Goal: Task Accomplishment & Management: Use online tool/utility

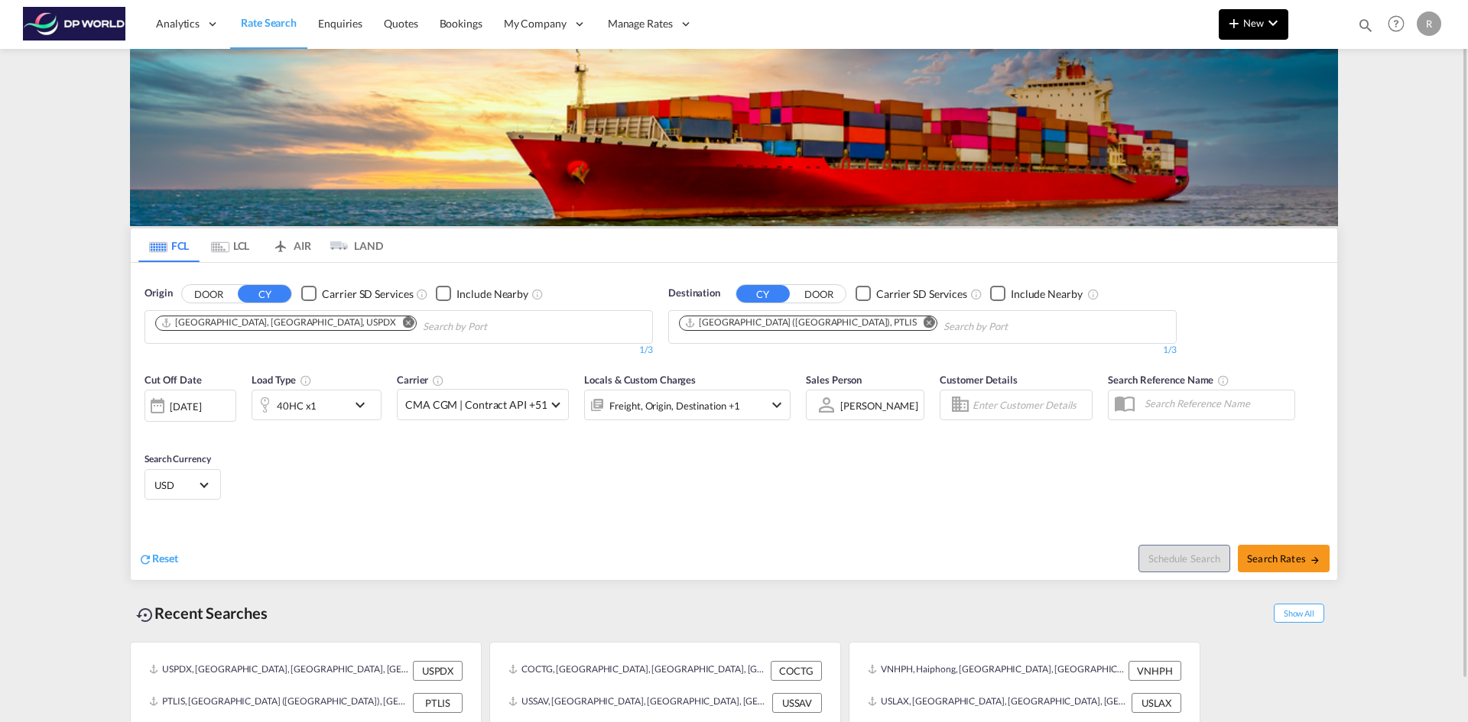
click at [1270, 21] on md-icon "icon-chevron-down" at bounding box center [1272, 23] width 18 height 18
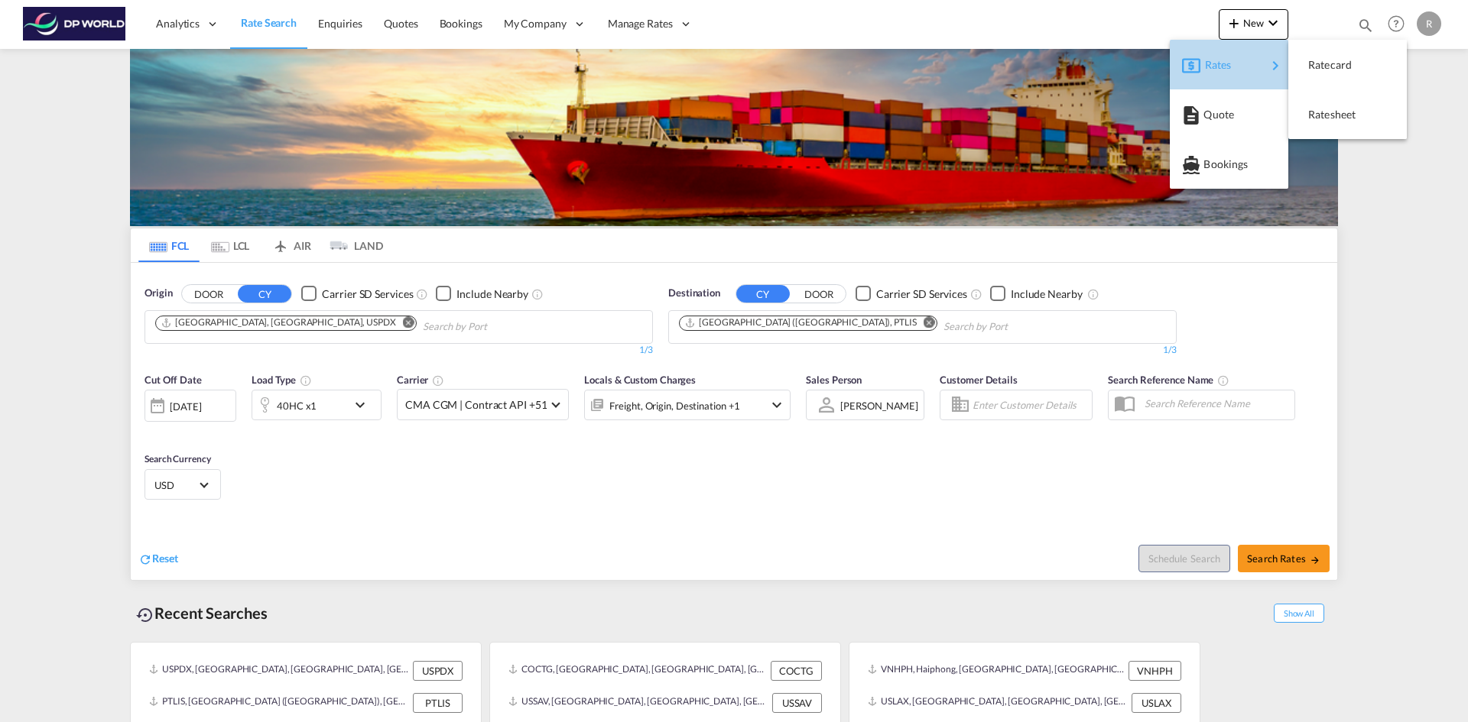
click at [1257, 73] on div "Rates" at bounding box center [1235, 65] width 61 height 38
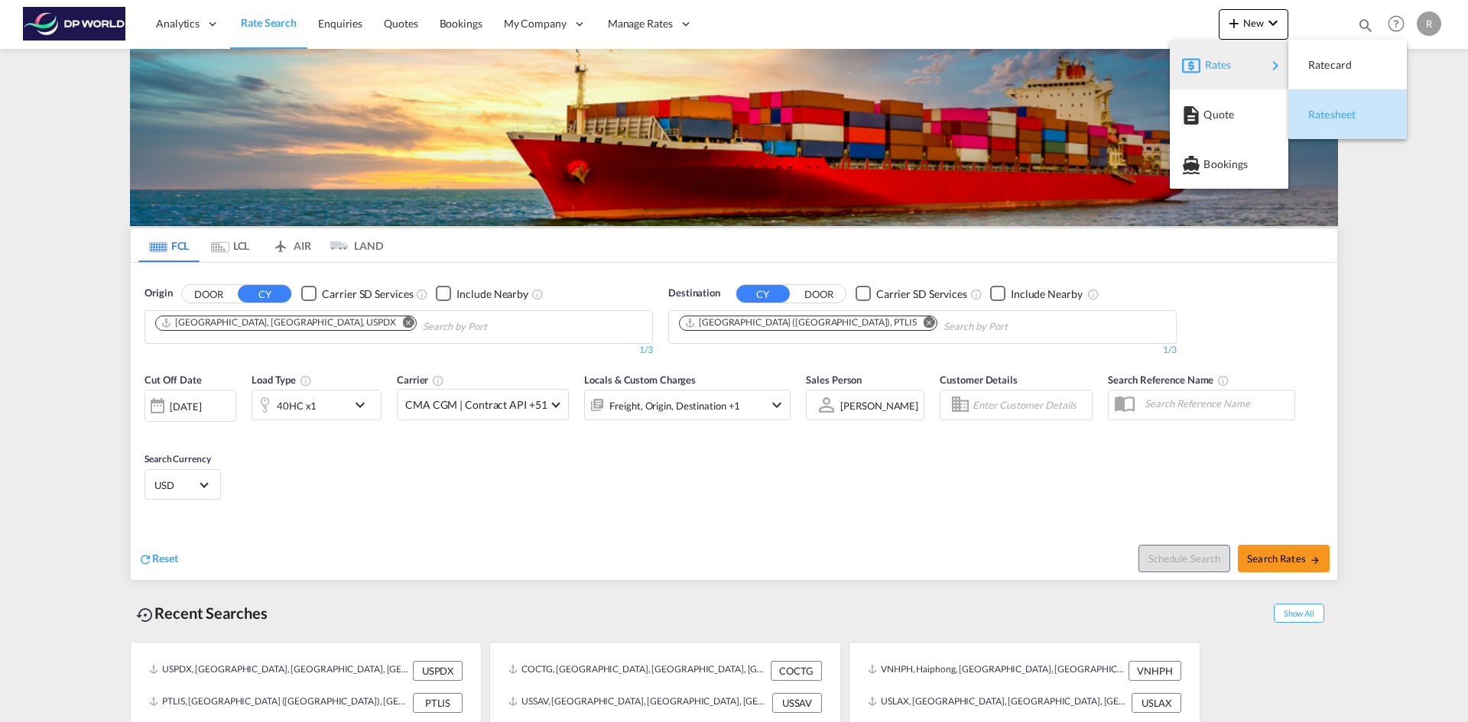
click at [1342, 121] on div "Ratesheet" at bounding box center [1336, 115] width 57 height 38
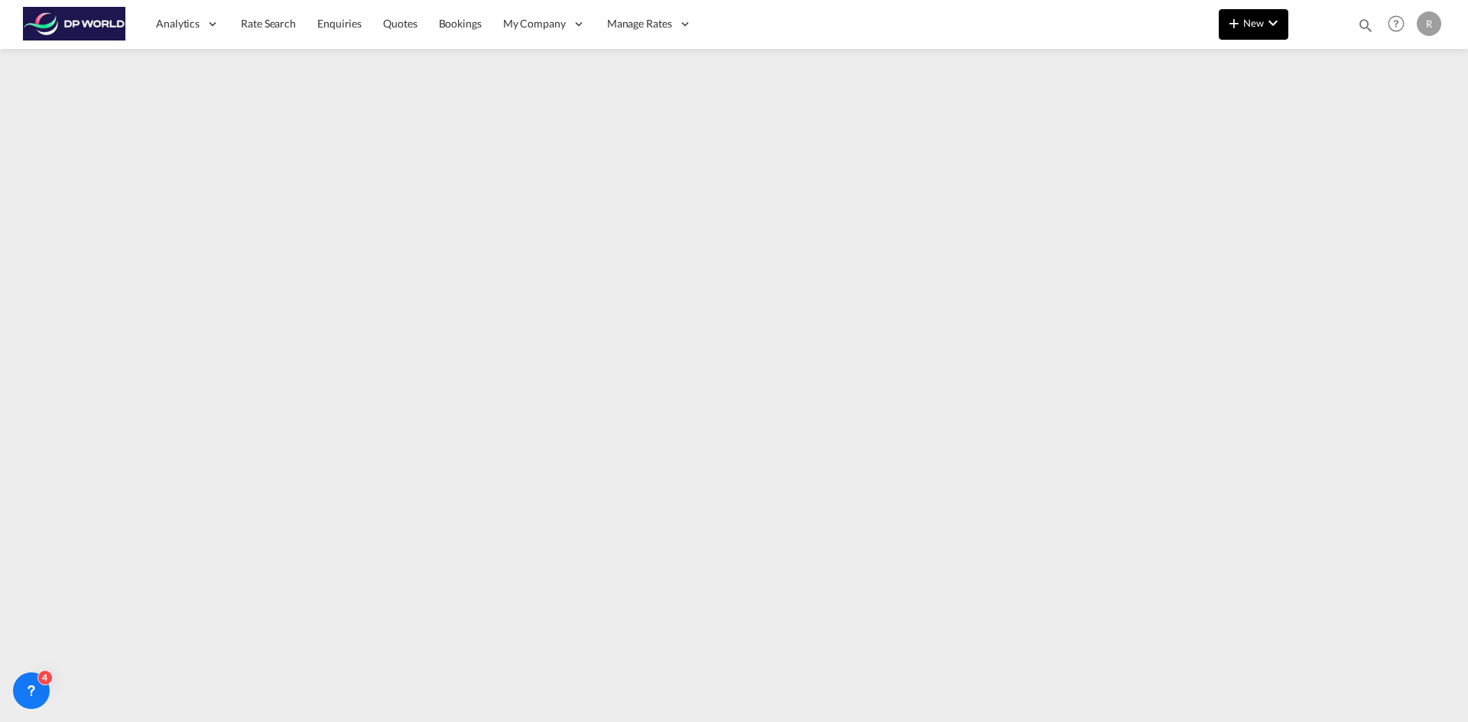
click at [1271, 28] on md-icon "icon-chevron-down" at bounding box center [1272, 23] width 18 height 18
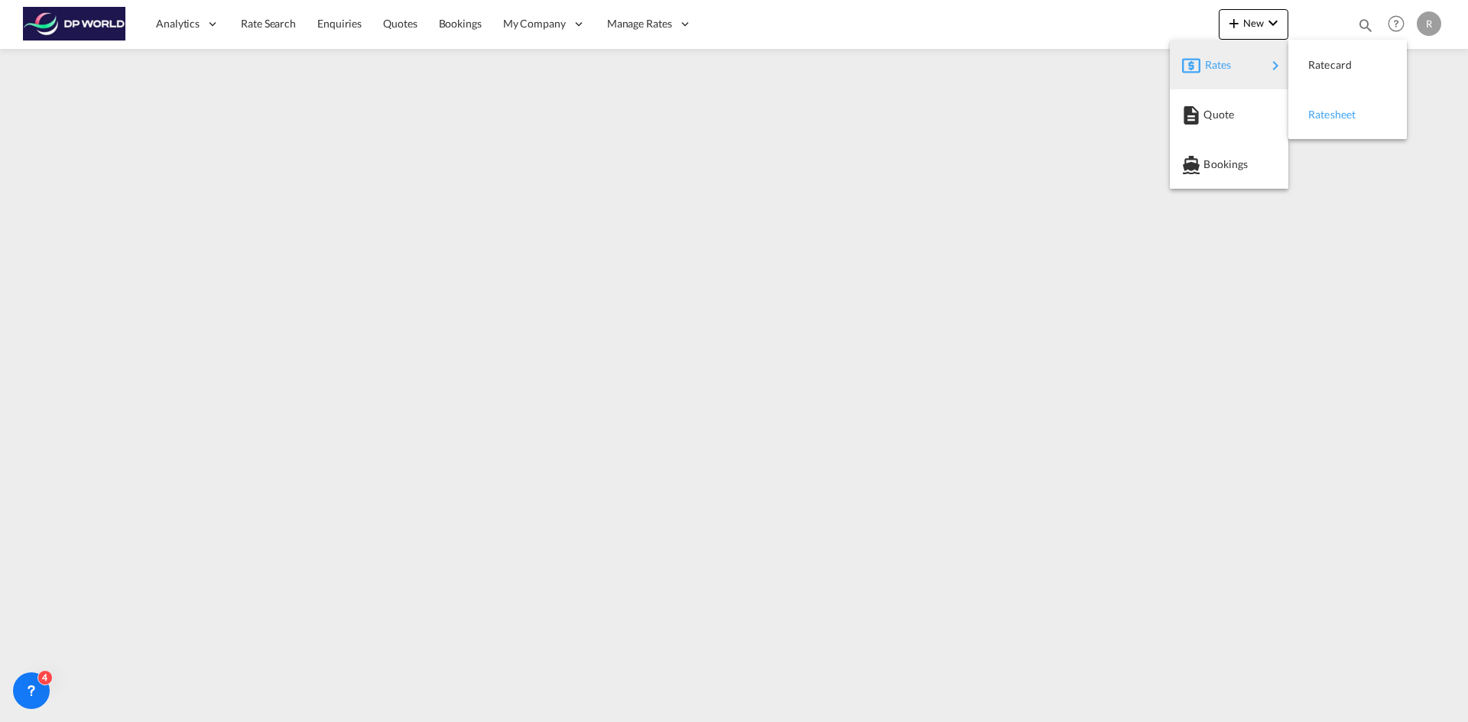
click at [1347, 122] on div "Ratesheet" at bounding box center [1336, 115] width 57 height 38
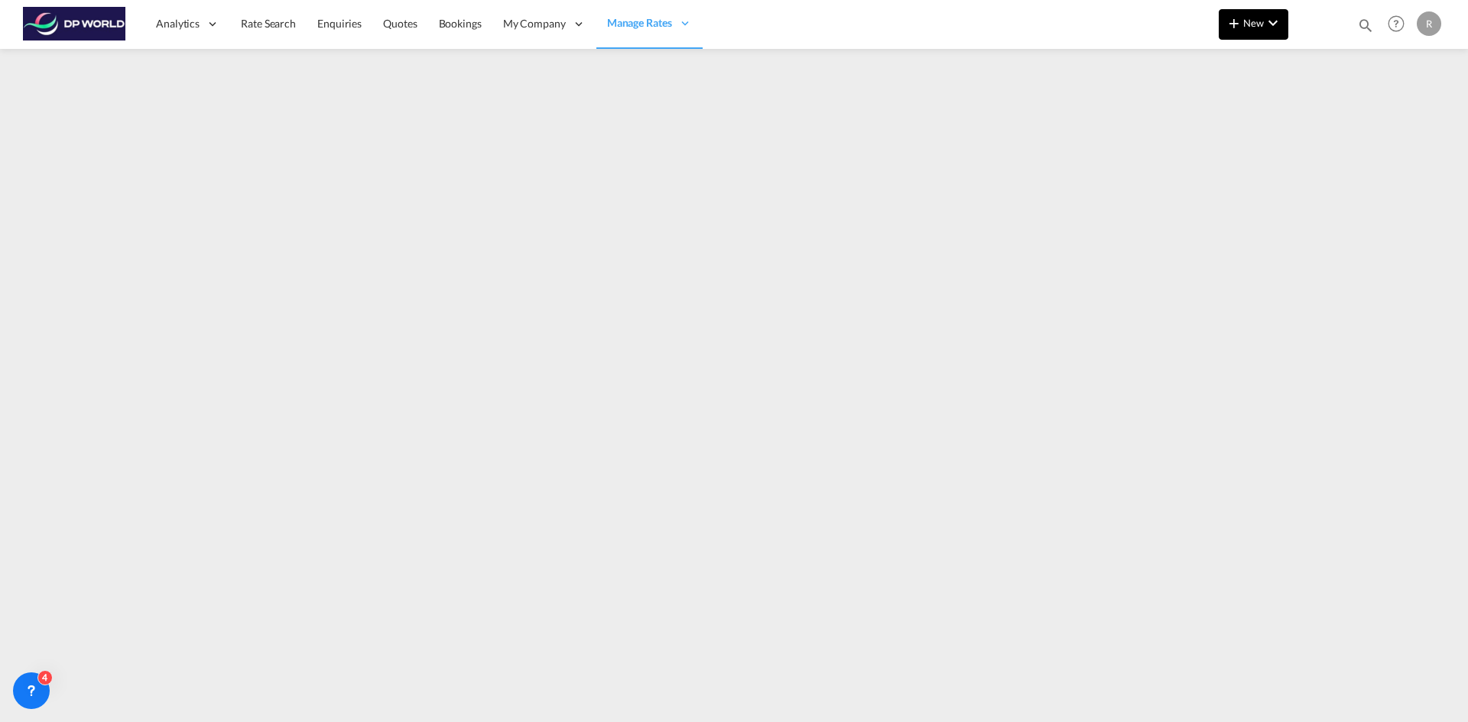
click at [1276, 21] on md-icon "icon-chevron-down" at bounding box center [1272, 23] width 18 height 18
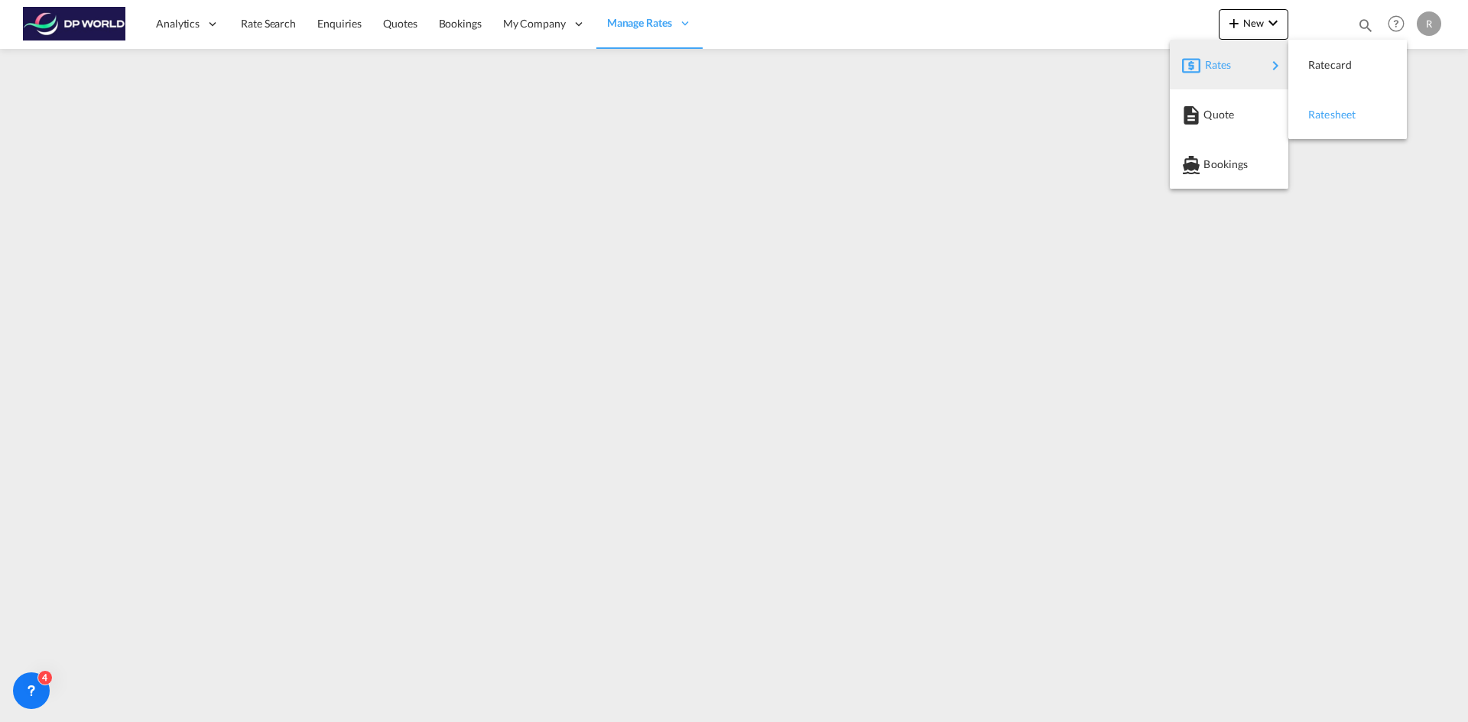
click at [1357, 127] on div "Ratesheet" at bounding box center [1336, 115] width 57 height 38
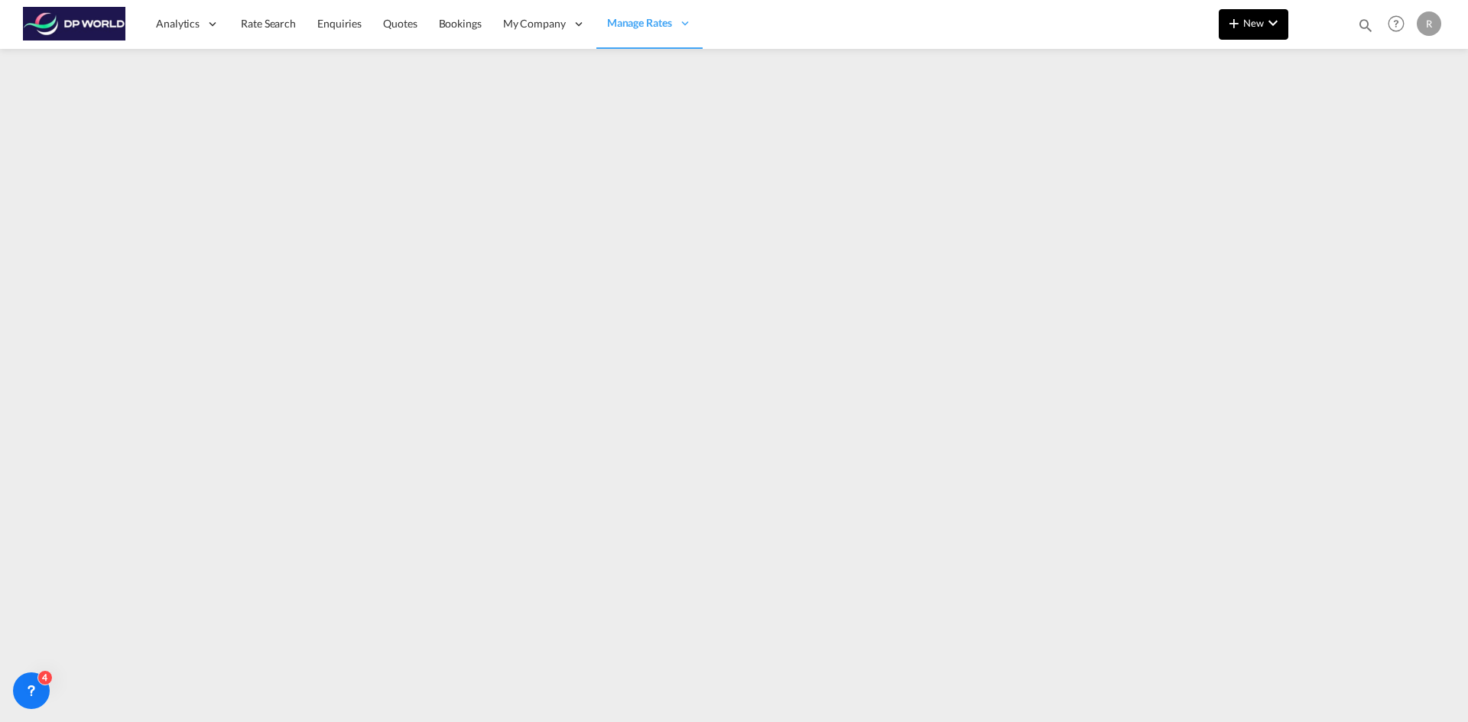
click at [1274, 37] on button "New" at bounding box center [1253, 24] width 70 height 31
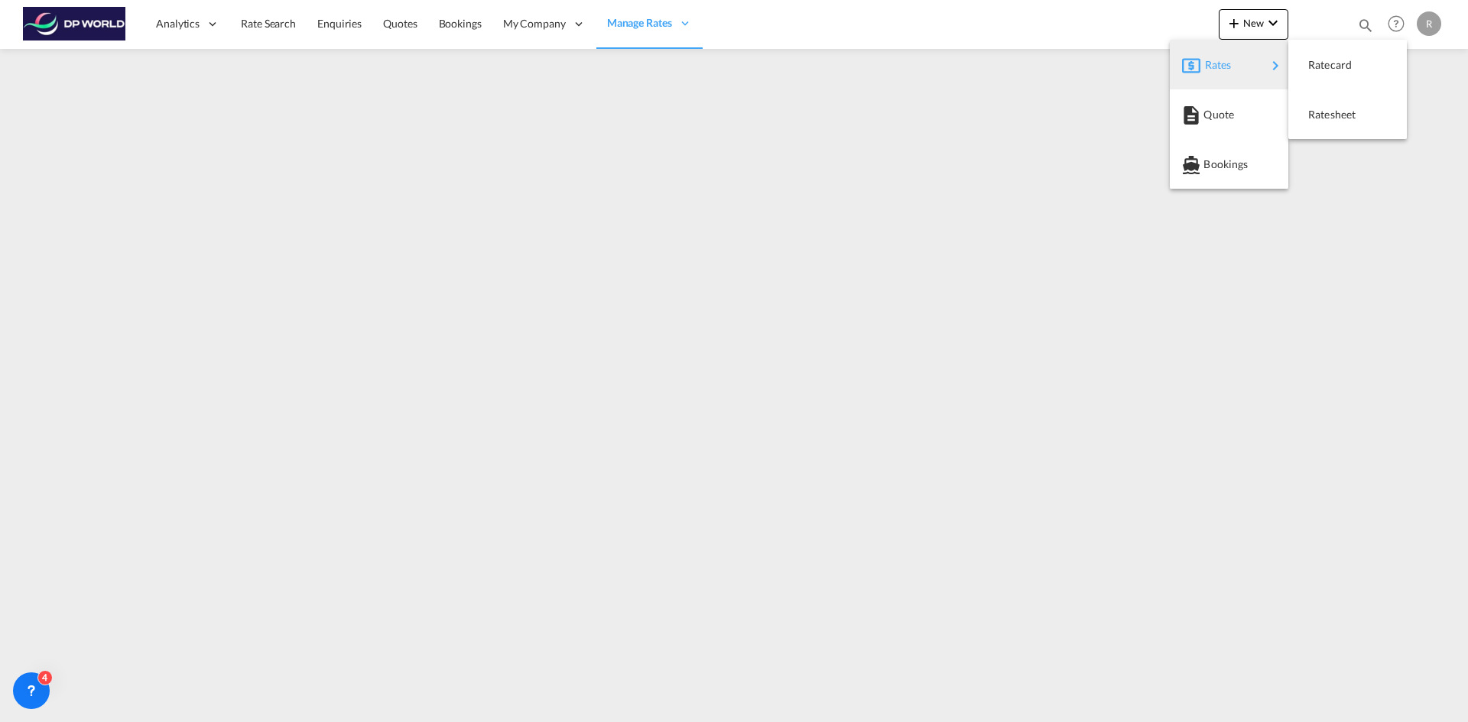
click at [1239, 68] on div "Rates" at bounding box center [1235, 65] width 61 height 38
click at [1322, 115] on span "Ratesheet" at bounding box center [1316, 114] width 17 height 31
